Goal: Task Accomplishment & Management: Use online tool/utility

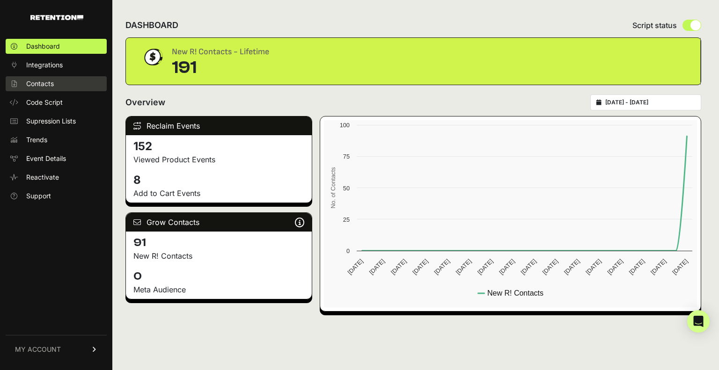
click at [45, 86] on span "Contacts" at bounding box center [40, 83] width 28 height 9
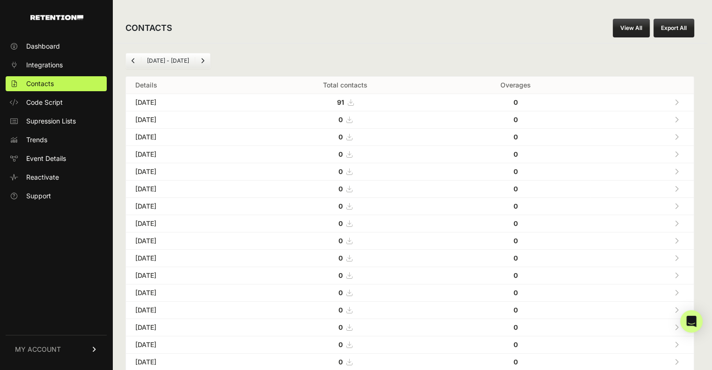
click at [170, 100] on td "[DATE]" at bounding box center [188, 102] width 124 height 17
click at [679, 103] on icon at bounding box center [677, 102] width 4 height 7
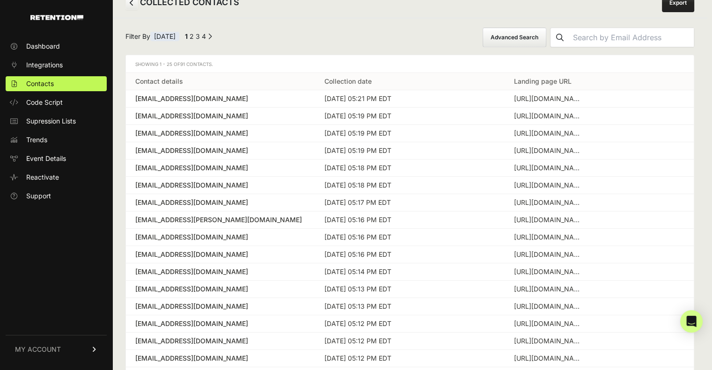
scroll to position [7, 0]
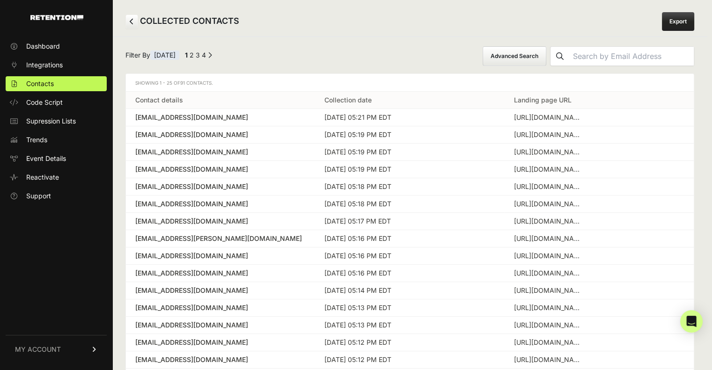
click at [537, 59] on button "Advanced Search" at bounding box center [515, 56] width 64 height 20
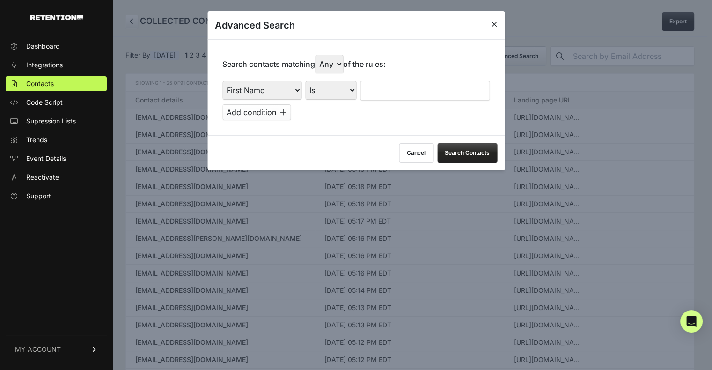
click at [360, 82] on div "First Name Last Name State City Email Email Domain Landing Domain Landing Page …" at bounding box center [355, 91] width 267 height 20
click at [280, 112] on button "Add condition" at bounding box center [256, 112] width 68 height 16
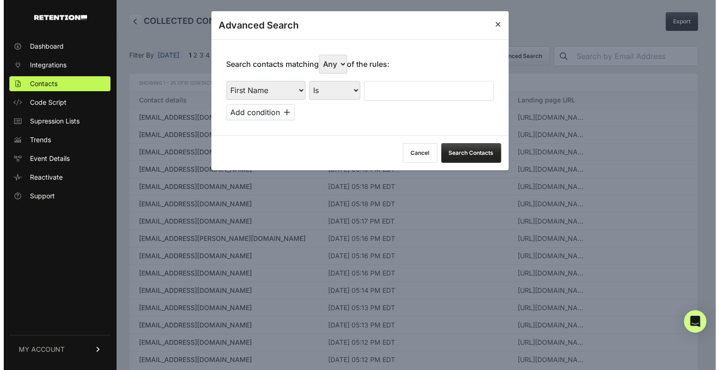
scroll to position [0, 0]
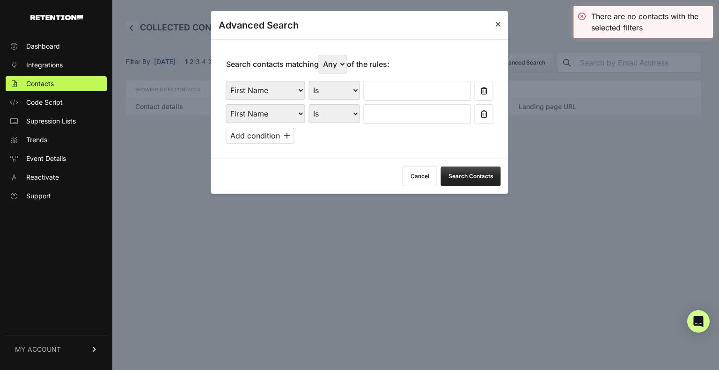
click at [380, 111] on input "text" at bounding box center [417, 114] width 107 height 20
click at [421, 177] on button "Cancel" at bounding box center [420, 177] width 35 height 20
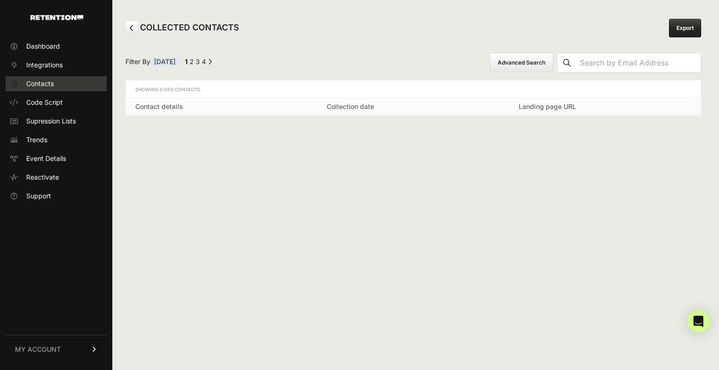
click at [40, 86] on span "Contacts" at bounding box center [40, 83] width 28 height 9
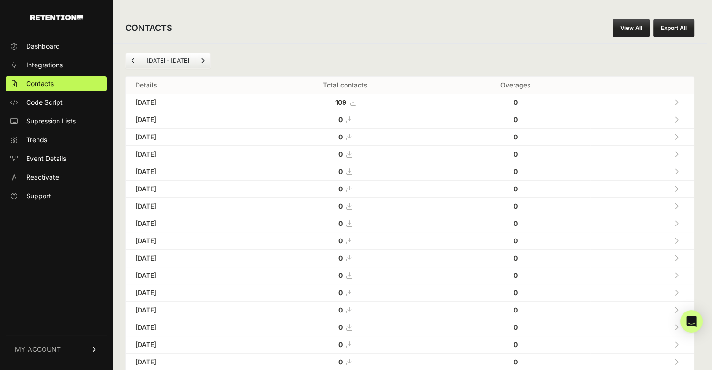
click at [691, 96] on td at bounding box center [641, 102] width 103 height 17
click at [50, 81] on span "Contacts" at bounding box center [40, 83] width 28 height 9
click at [679, 101] on link at bounding box center [676, 102] width 15 height 19
